Goal: Task Accomplishment & Management: Use online tool/utility

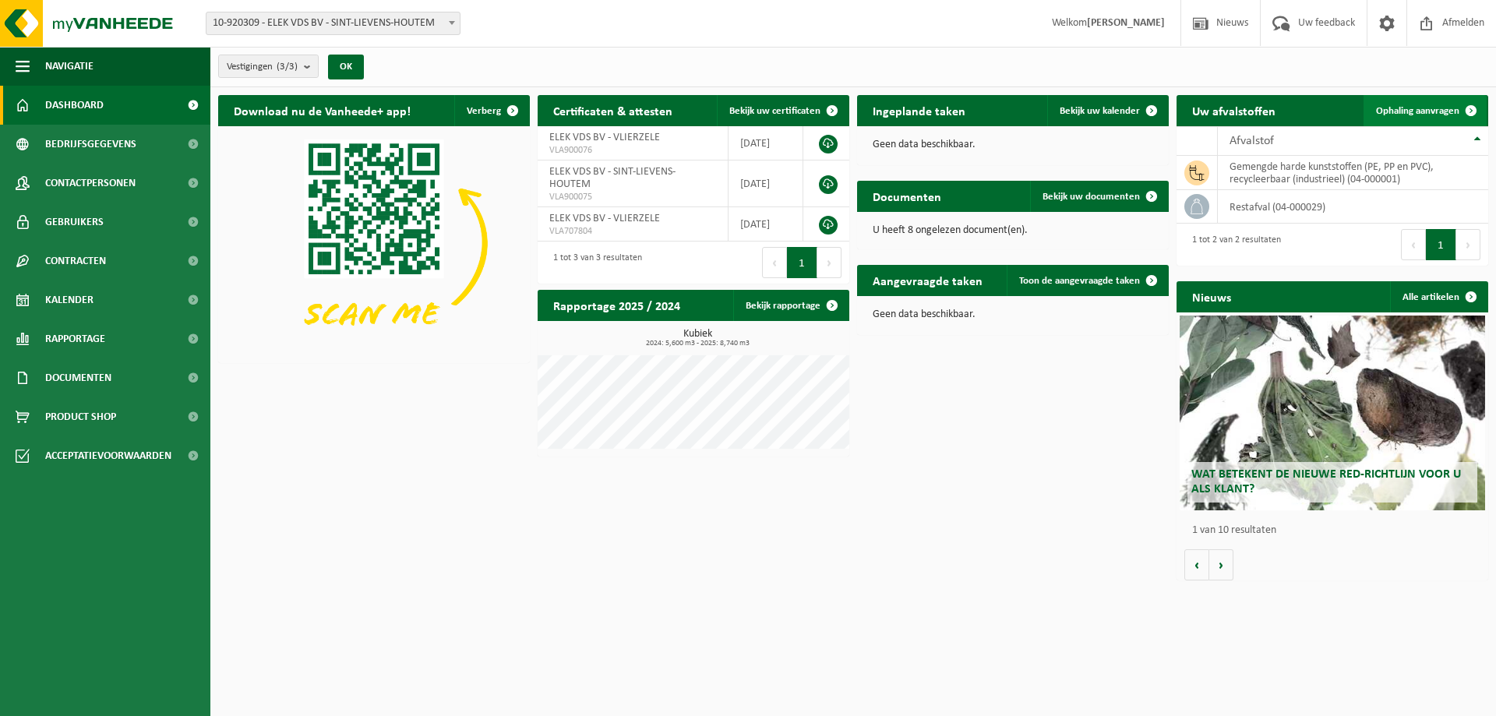
click at [1470, 103] on span at bounding box center [1470, 110] width 31 height 31
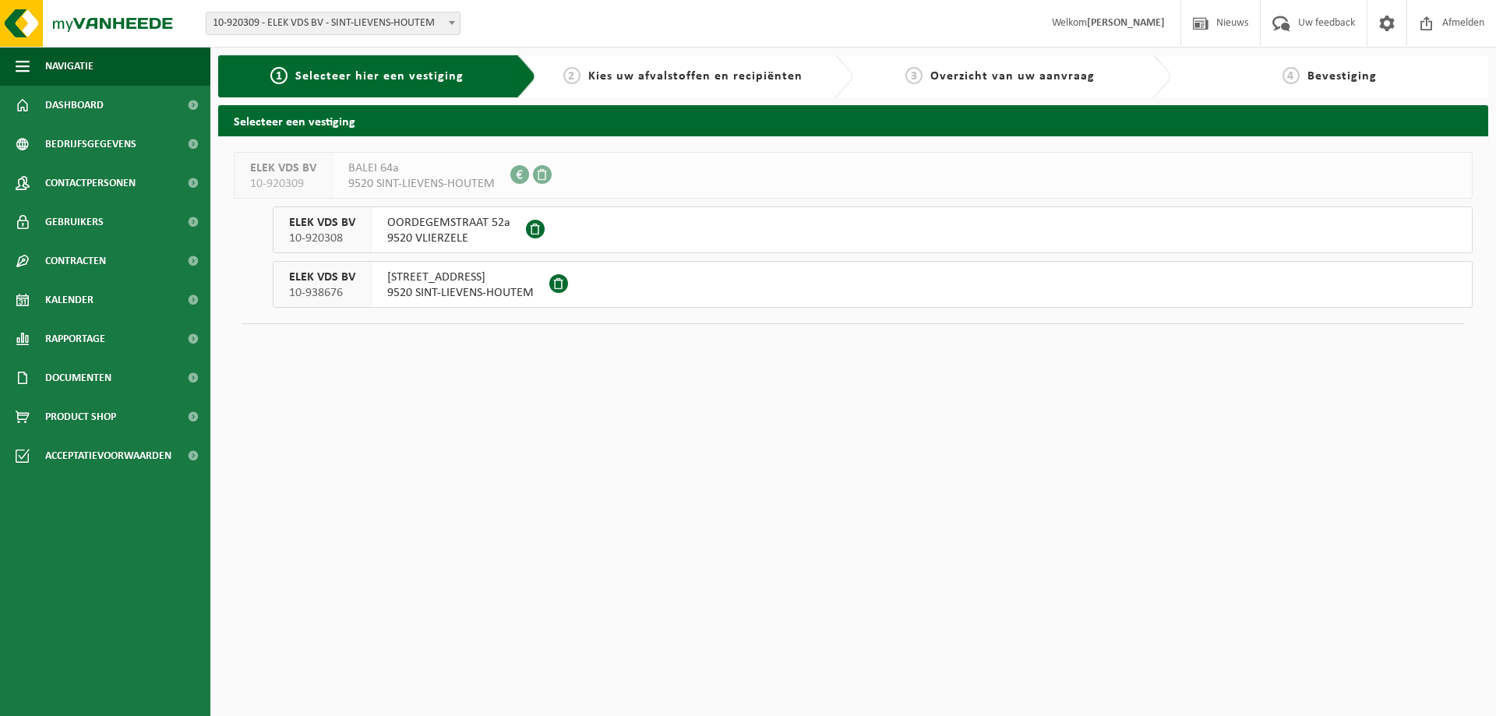
click at [449, 294] on span "9520 SINT-LIEVENS-HOUTEM" at bounding box center [460, 293] width 146 height 16
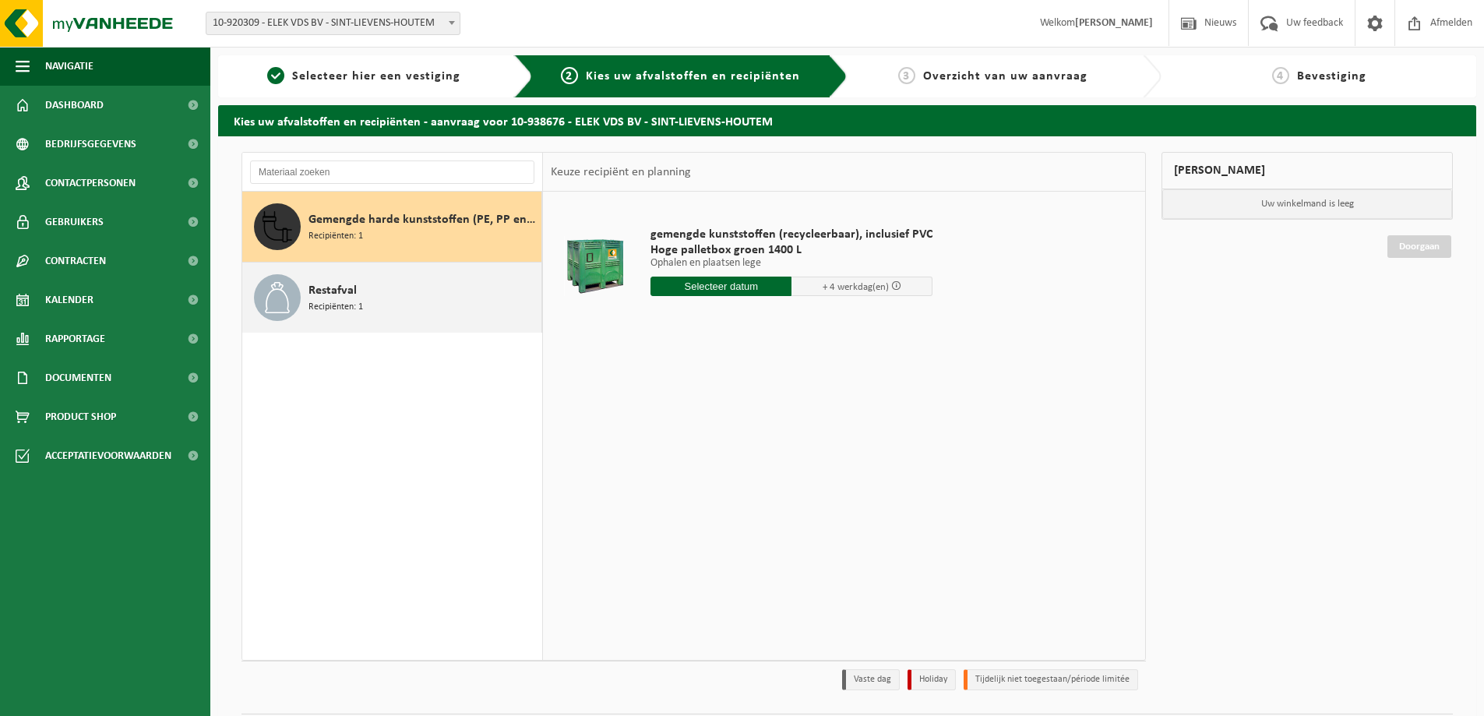
click at [460, 300] on div "Restafval Recipiënten: 1" at bounding box center [422, 297] width 229 height 47
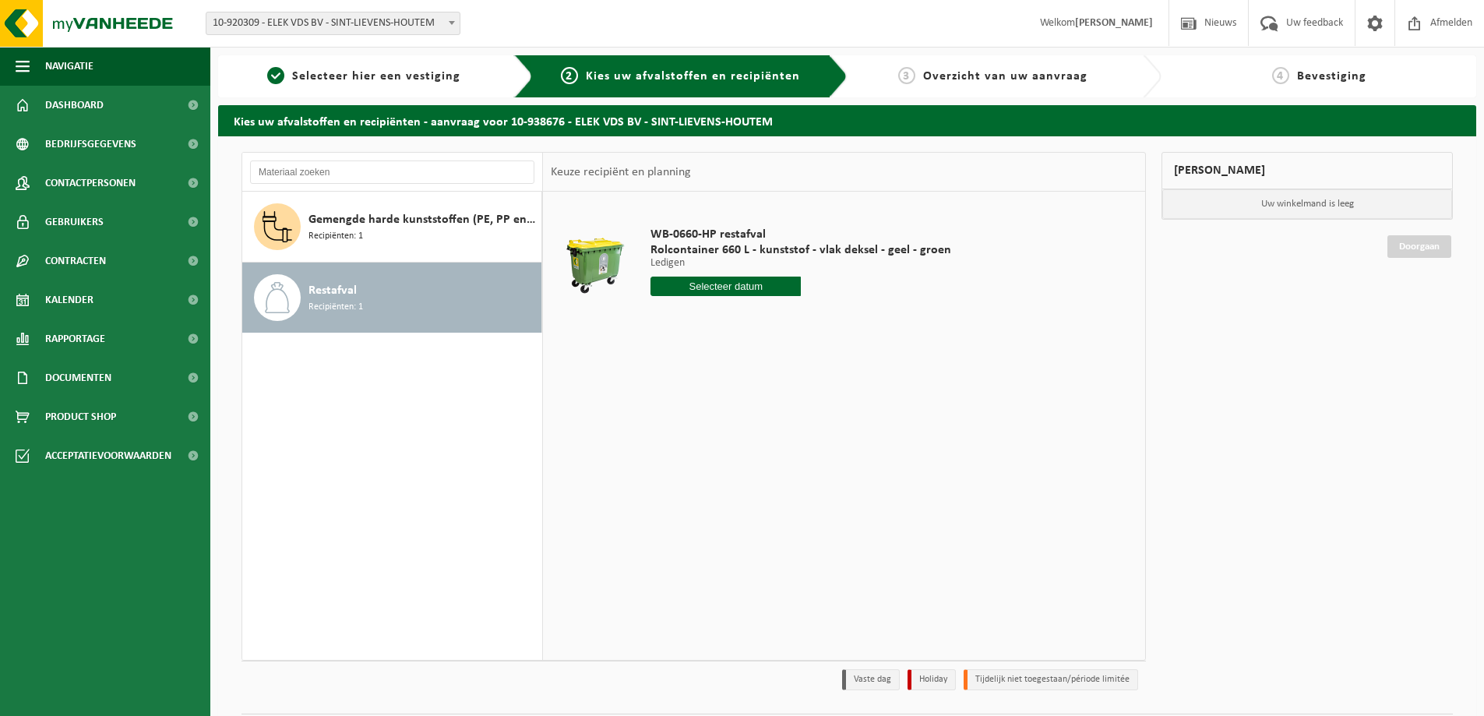
click at [682, 291] on input "text" at bounding box center [725, 286] width 150 height 19
click at [729, 381] on div "3" at bounding box center [719, 374] width 27 height 25
type input "Van 2025-09-03"
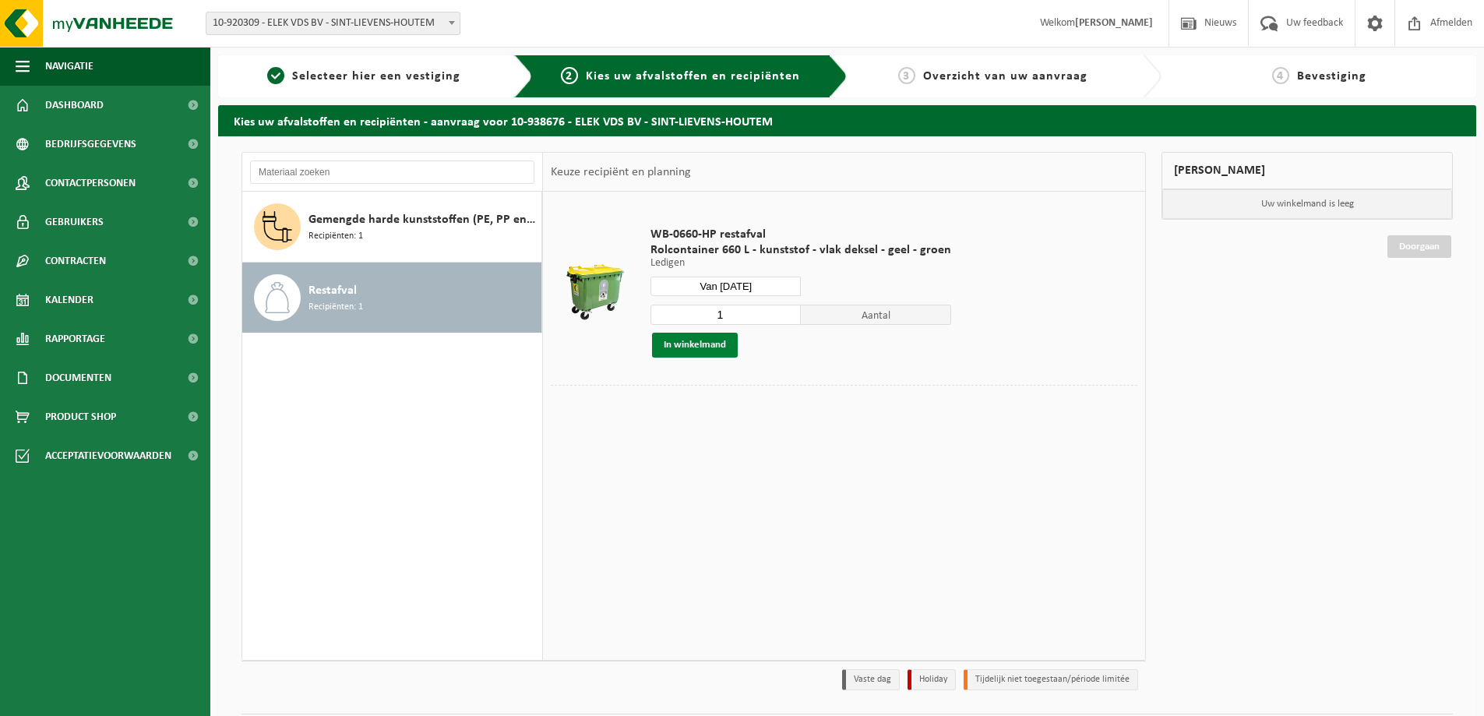
click at [719, 347] on button "In winkelmand" at bounding box center [695, 345] width 86 height 25
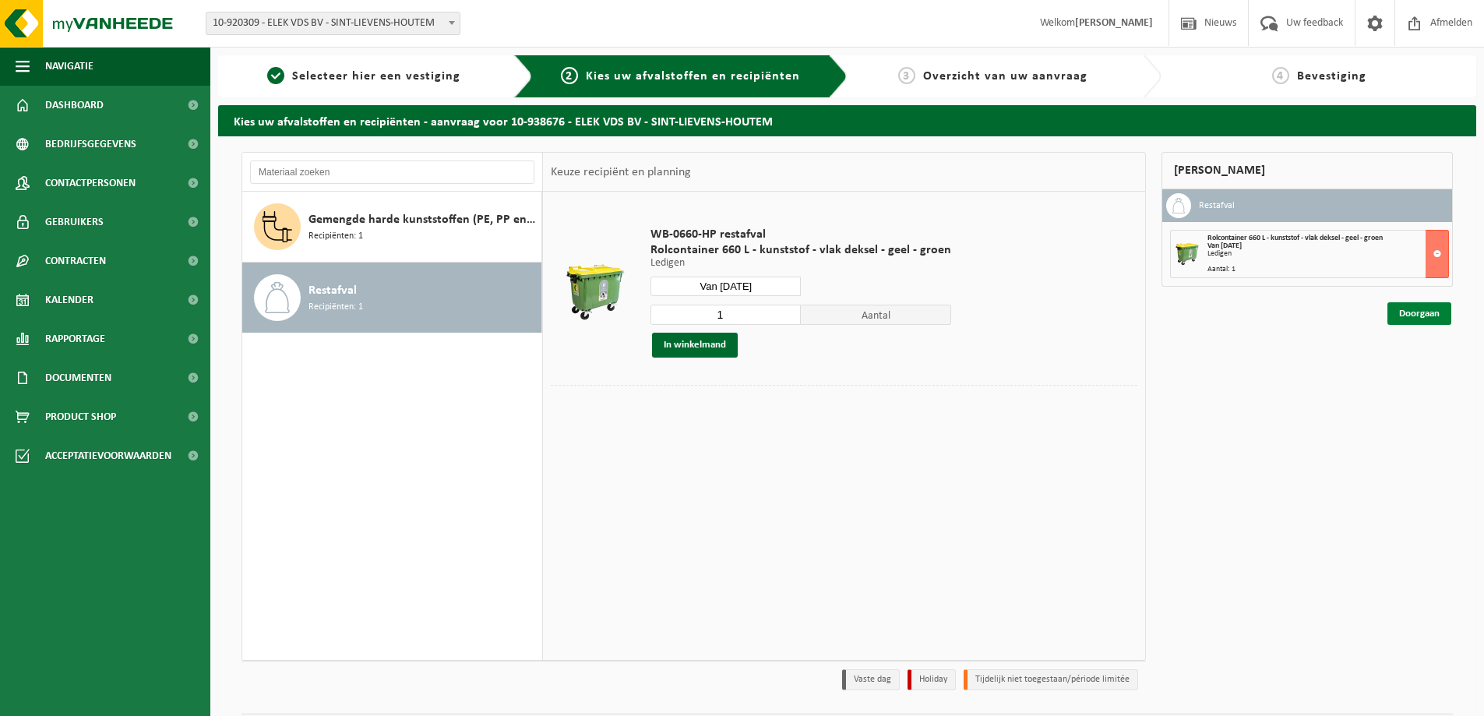
click at [1408, 321] on link "Doorgaan" at bounding box center [1419, 313] width 64 height 23
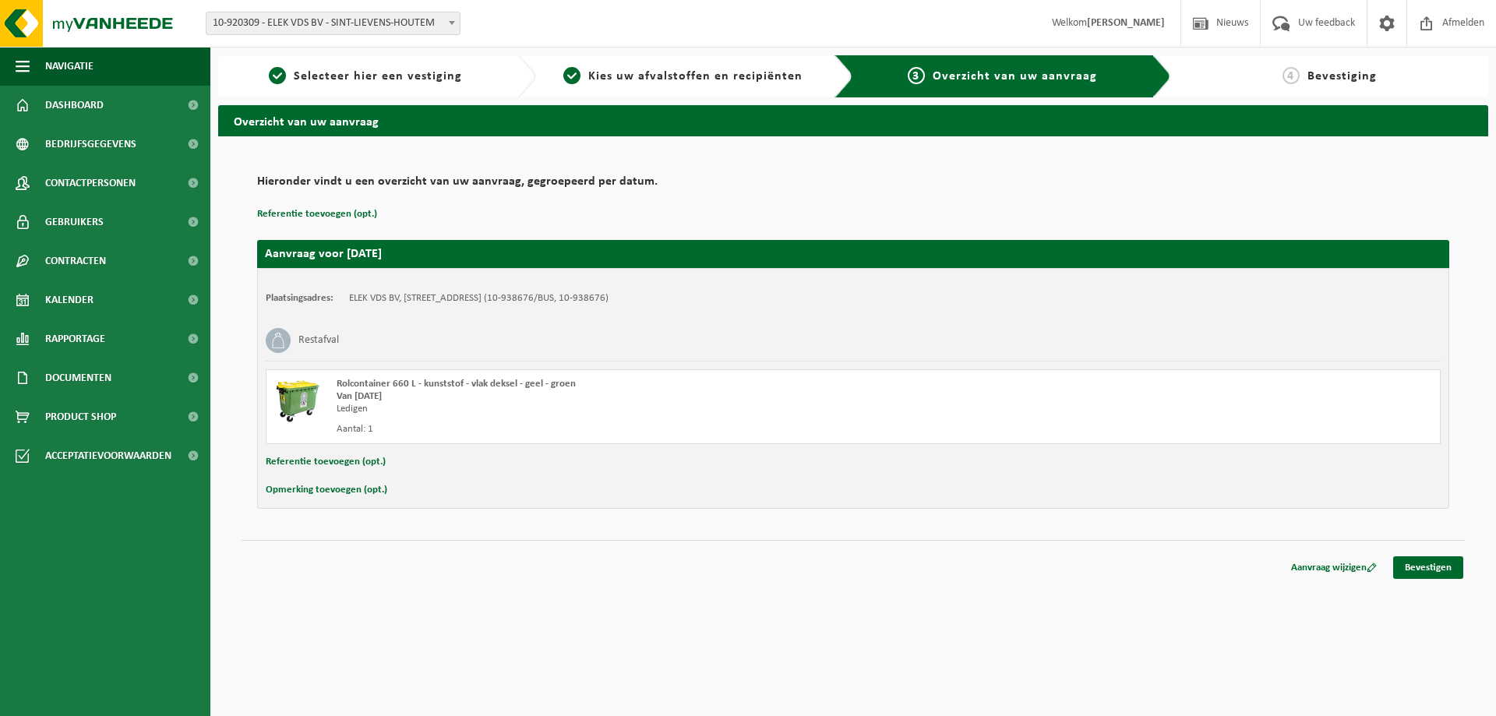
click at [1467, 575] on div "Overzicht van uw aanvraag Hieronder vindt u een overzicht van uw aanvraag, gegr…" at bounding box center [852, 342] width 1285 height 474
click at [1443, 570] on link "Bevestigen" at bounding box center [1428, 567] width 70 height 23
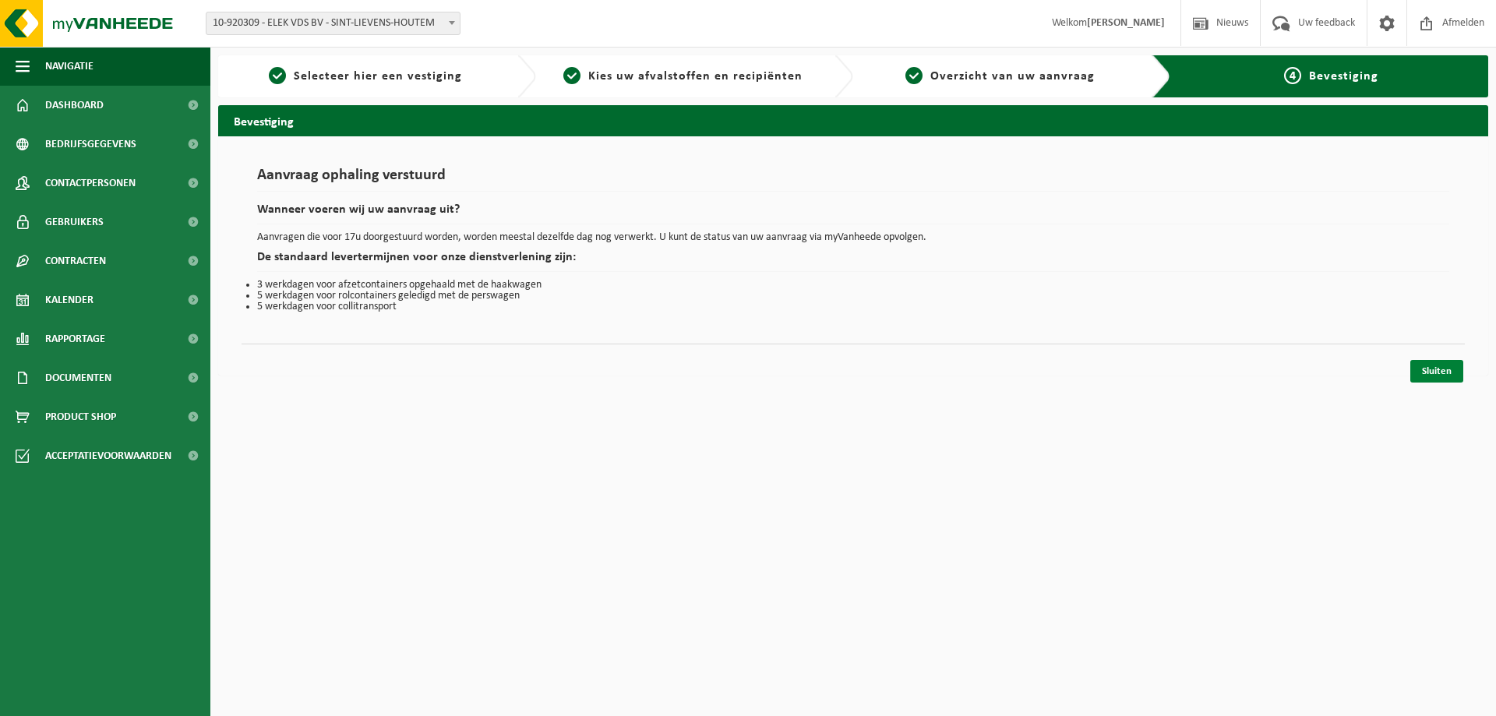
click at [1447, 376] on link "Sluiten" at bounding box center [1436, 371] width 53 height 23
